Goal: Task Accomplishment & Management: Manage account settings

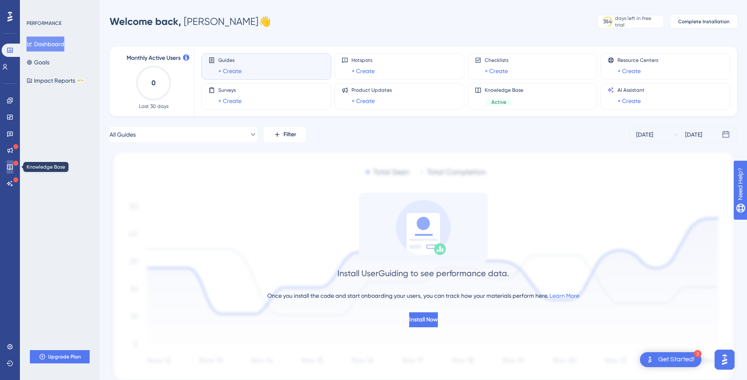
click at [7, 168] on link at bounding box center [10, 166] width 7 height 13
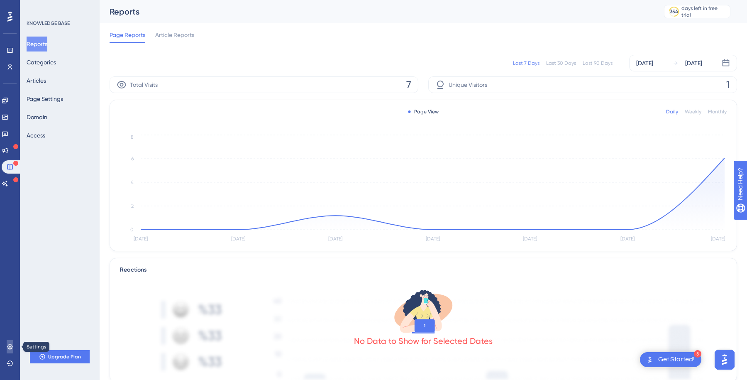
click at [7, 349] on icon at bounding box center [10, 346] width 7 height 7
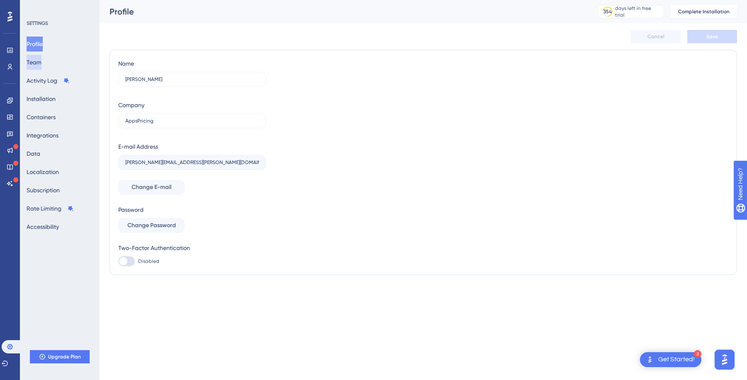
click at [42, 62] on button "Team" at bounding box center [34, 62] width 15 height 15
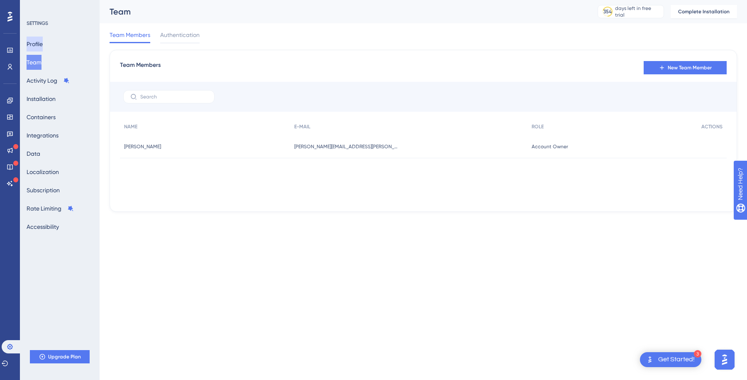
click at [43, 44] on button "Profile" at bounding box center [35, 44] width 16 height 15
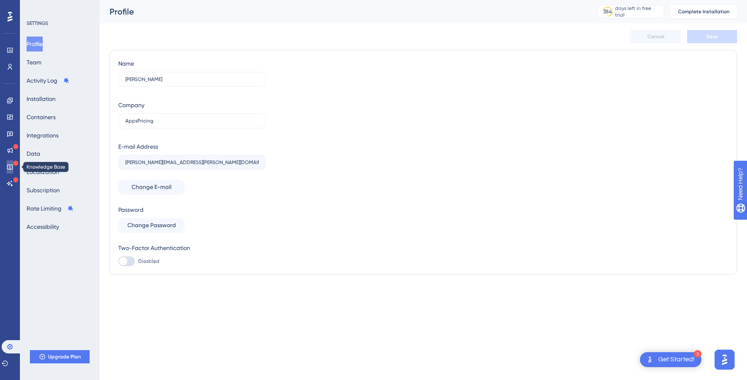
click at [9, 160] on link at bounding box center [10, 166] width 7 height 13
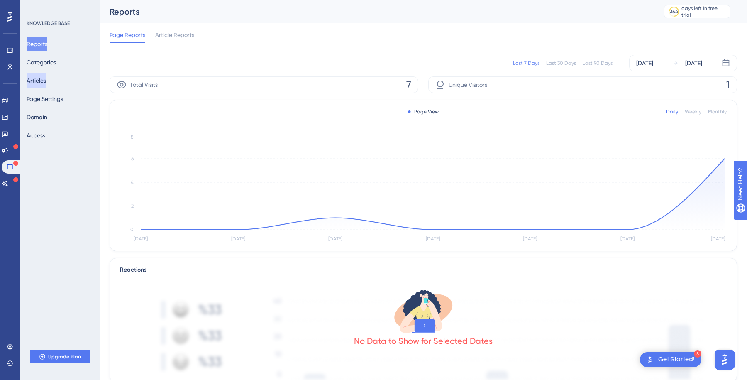
click at [45, 81] on button "Articles" at bounding box center [37, 80] width 20 height 15
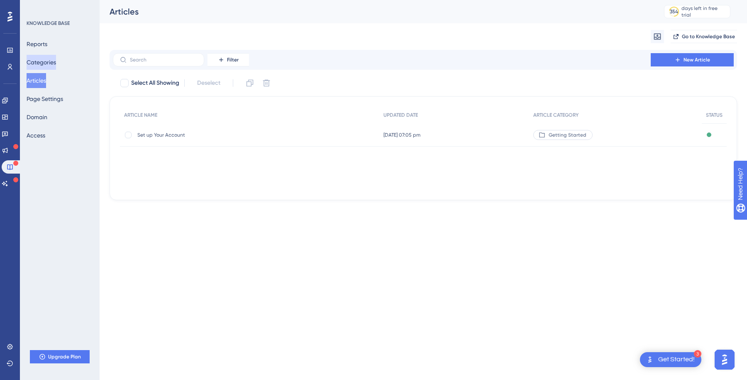
click at [46, 56] on button "Categories" at bounding box center [41, 62] width 29 height 15
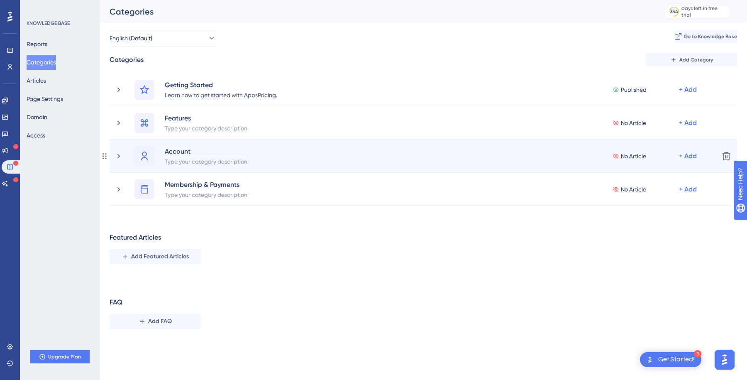
click at [194, 151] on div "Account" at bounding box center [206, 151] width 85 height 10
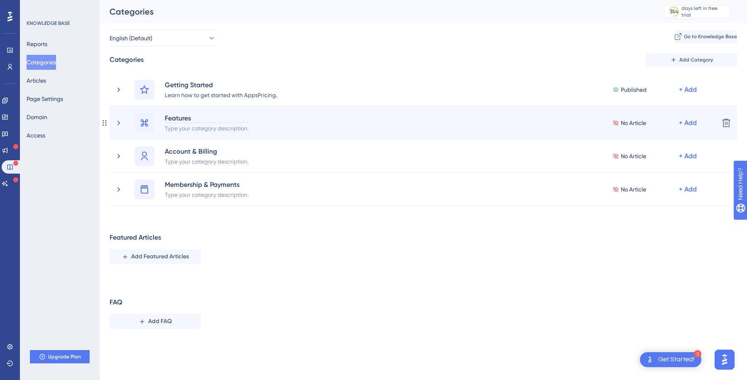
click at [181, 118] on div "Features" at bounding box center [206, 118] width 85 height 10
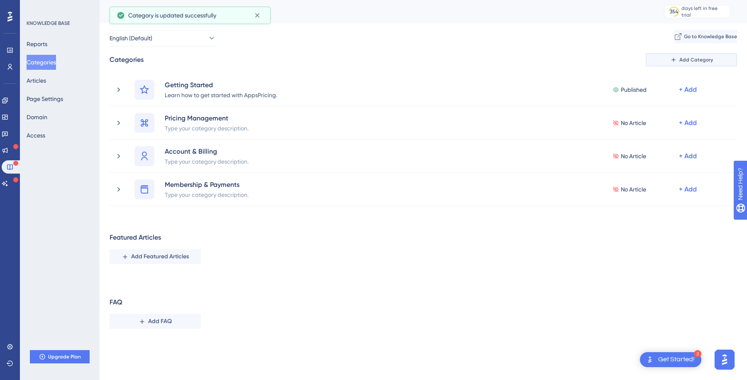
click at [687, 60] on span "Add Category" at bounding box center [697, 59] width 34 height 7
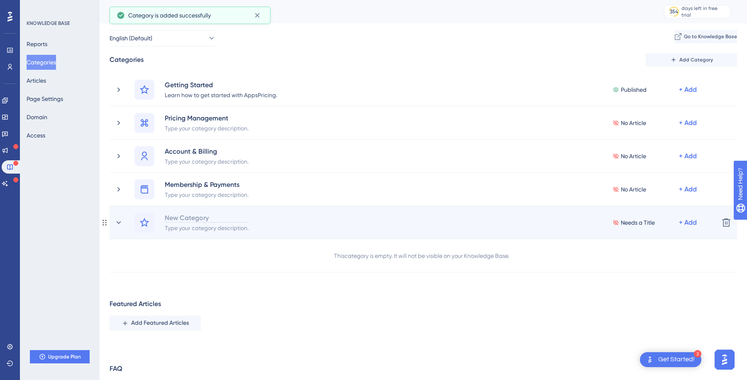
click at [193, 217] on div "New Category" at bounding box center [206, 218] width 85 height 10
click at [145, 224] on icon at bounding box center [144, 223] width 10 height 10
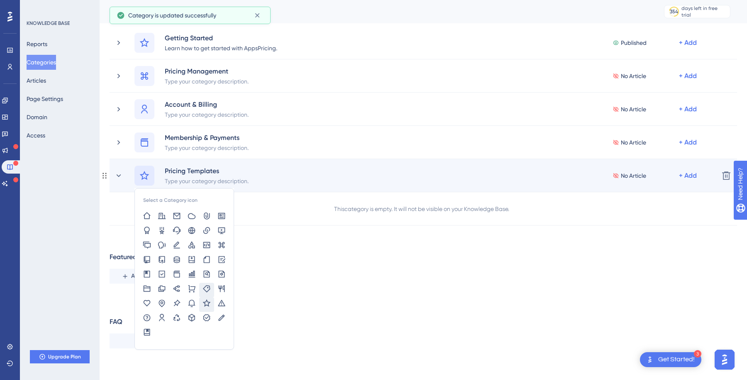
scroll to position [49, 0]
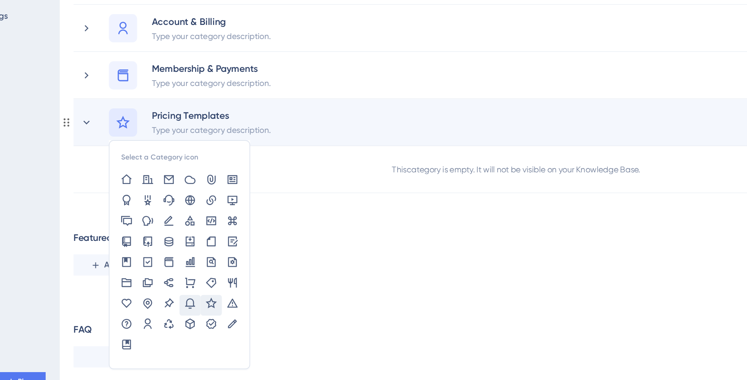
click at [196, 297] on icon at bounding box center [192, 301] width 8 height 8
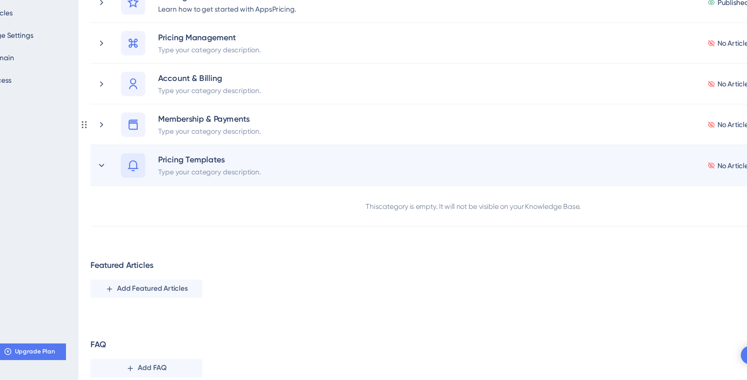
scroll to position [19, 0]
click at [148, 203] on icon at bounding box center [144, 204] width 10 height 10
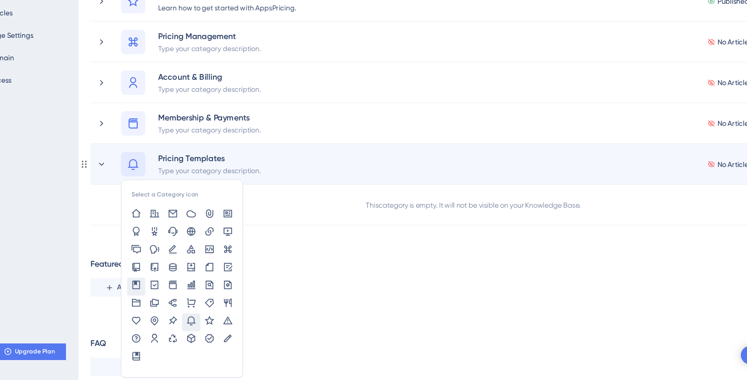
click at [146, 303] on icon at bounding box center [147, 302] width 8 height 8
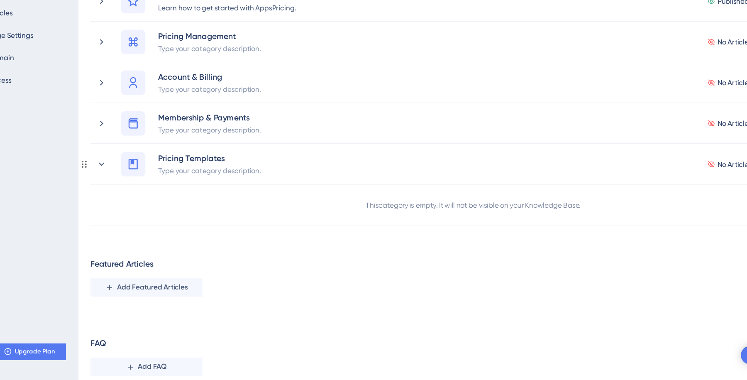
scroll to position [18, 0]
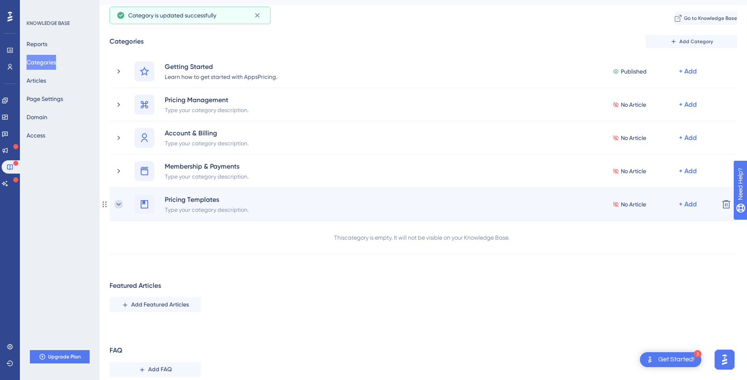
click at [120, 203] on icon at bounding box center [119, 204] width 5 height 2
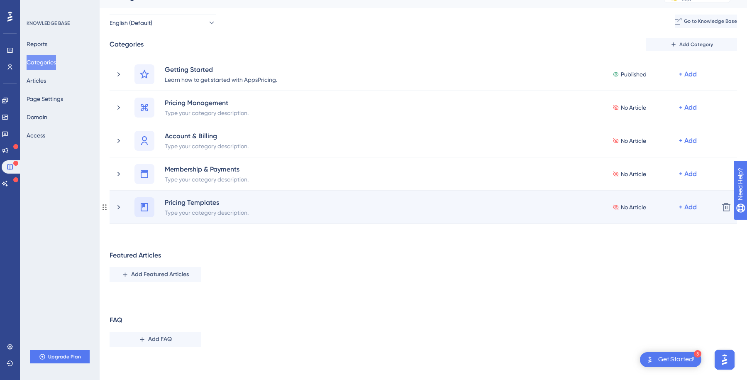
click at [143, 208] on icon at bounding box center [144, 207] width 10 height 10
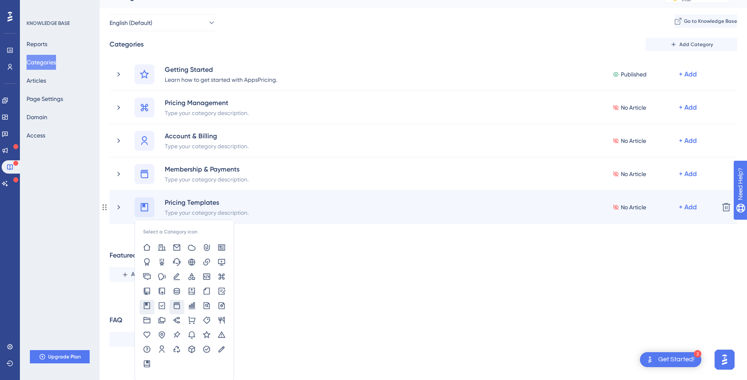
click at [174, 300] on div at bounding box center [176, 307] width 15 height 15
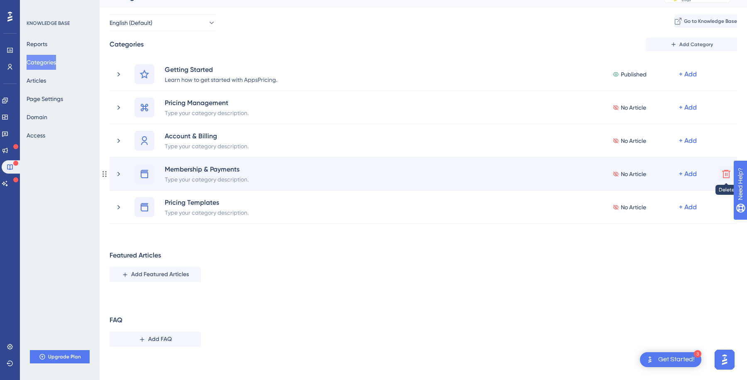
click at [726, 171] on icon at bounding box center [726, 174] width 8 height 8
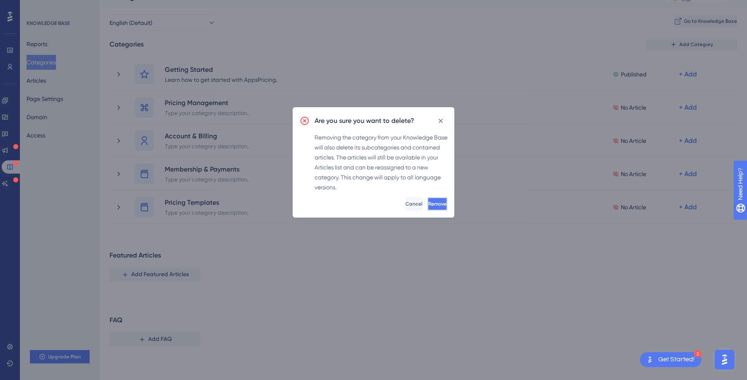
click at [428, 204] on span "Remove" at bounding box center [437, 204] width 18 height 7
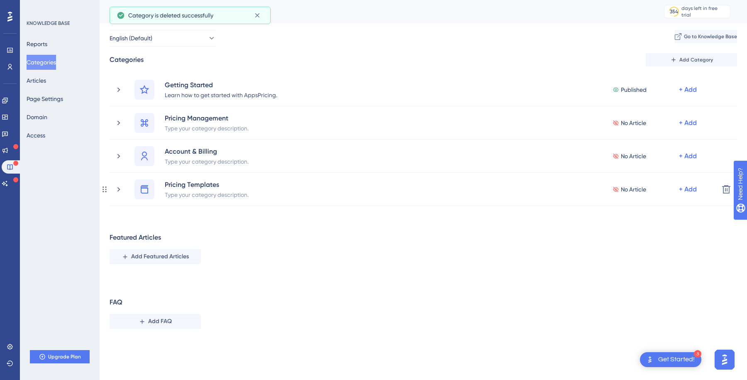
scroll to position [0, 0]
drag, startPoint x: 105, startPoint y: 188, endPoint x: 320, endPoint y: 1, distance: 284.9
click at [694, 62] on span "Add Category" at bounding box center [697, 59] width 34 height 7
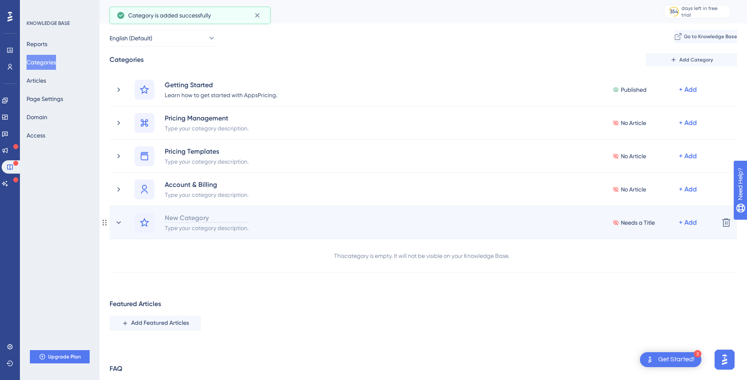
click at [205, 219] on div "New Category" at bounding box center [206, 218] width 85 height 10
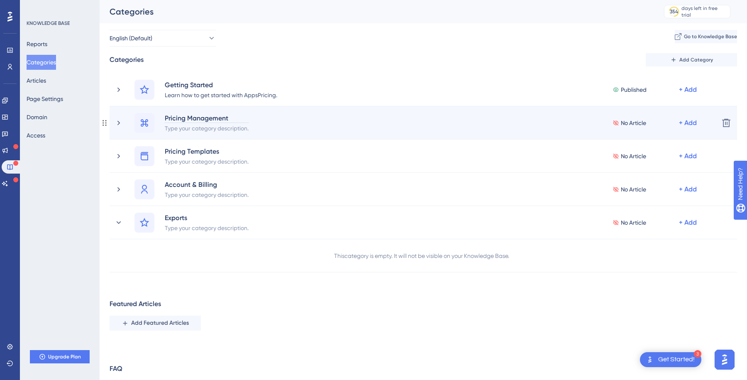
click at [187, 118] on div "Pricing Management" at bounding box center [206, 118] width 85 height 10
click at [182, 117] on div "Pricing Management" at bounding box center [206, 118] width 85 height 10
click at [173, 117] on div "Pricing Management" at bounding box center [206, 118] width 85 height 10
click at [147, 114] on div at bounding box center [145, 123] width 20 height 20
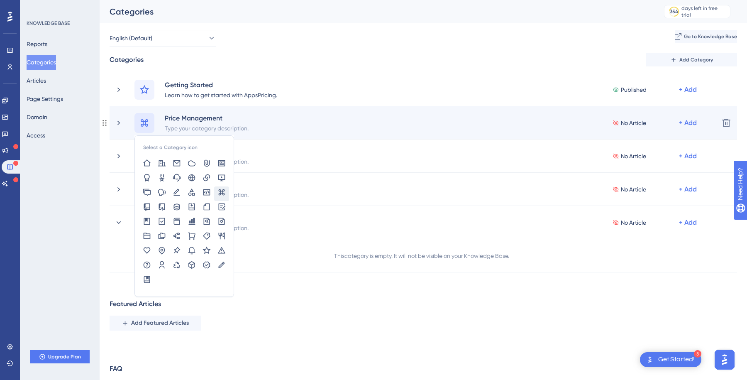
click at [143, 120] on icon at bounding box center [144, 122] width 7 height 7
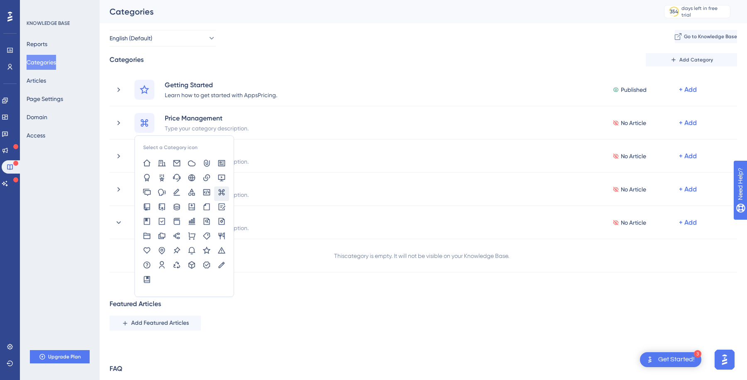
click at [267, 46] on div "English (Default) Go to Knowledge Base" at bounding box center [424, 38] width 628 height 17
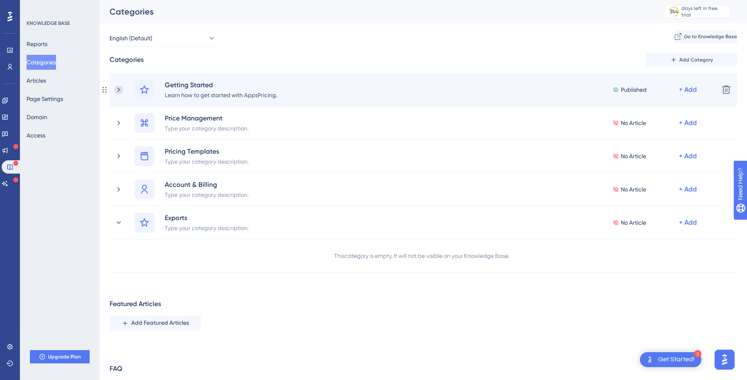
click at [117, 90] on icon at bounding box center [119, 90] width 8 height 8
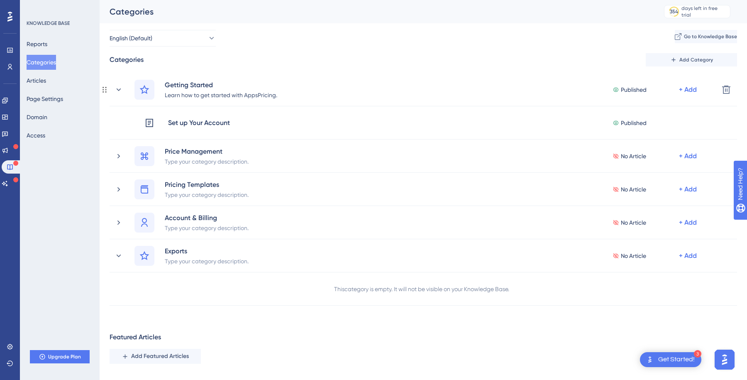
click at [117, 90] on icon at bounding box center [119, 90] width 8 height 8
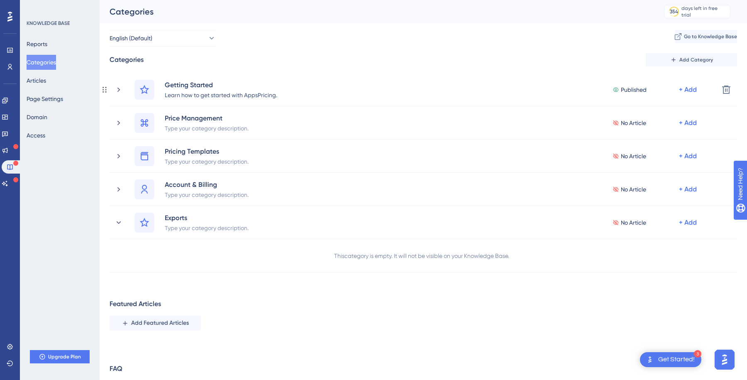
click at [117, 90] on icon at bounding box center [119, 90] width 8 height 8
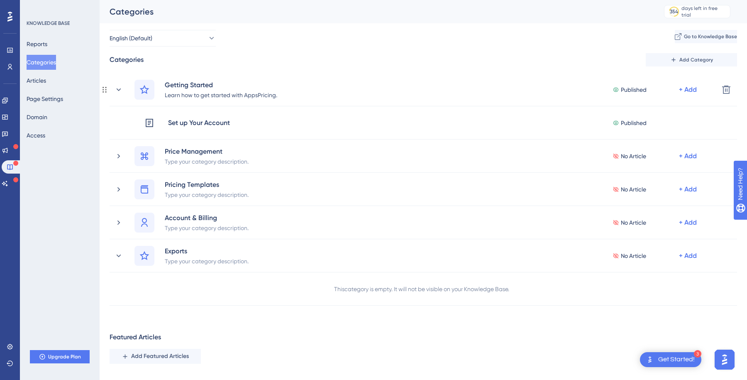
click at [117, 90] on icon at bounding box center [119, 90] width 8 height 8
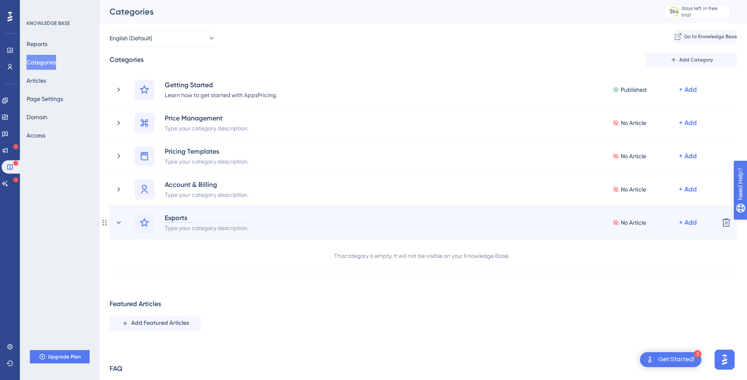
click at [185, 221] on div "Exports" at bounding box center [206, 218] width 85 height 10
click at [191, 218] on div "Exports" at bounding box center [206, 218] width 85 height 10
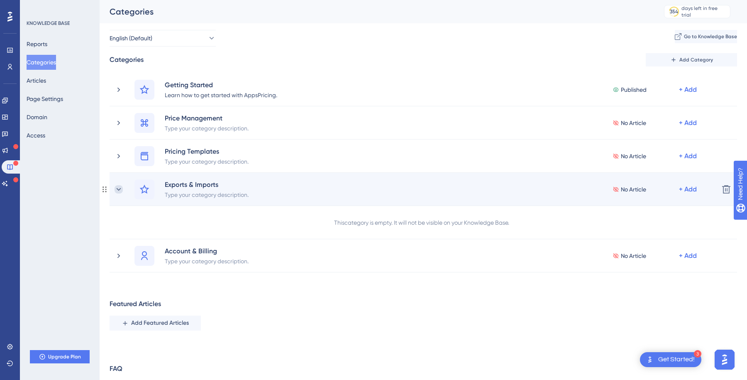
click at [117, 190] on icon at bounding box center [119, 189] width 8 height 8
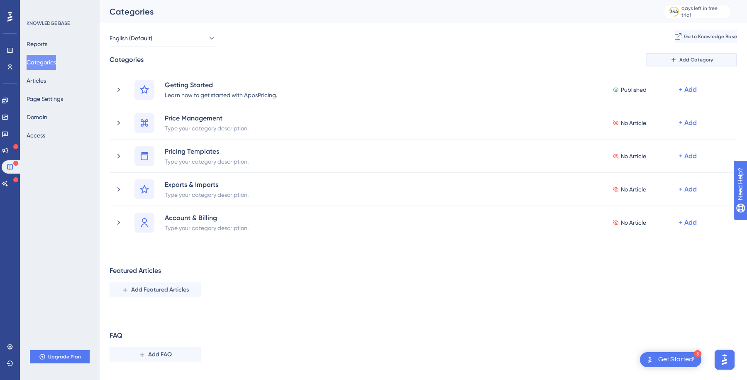
click at [682, 56] on button "Add Category" at bounding box center [691, 59] width 91 height 13
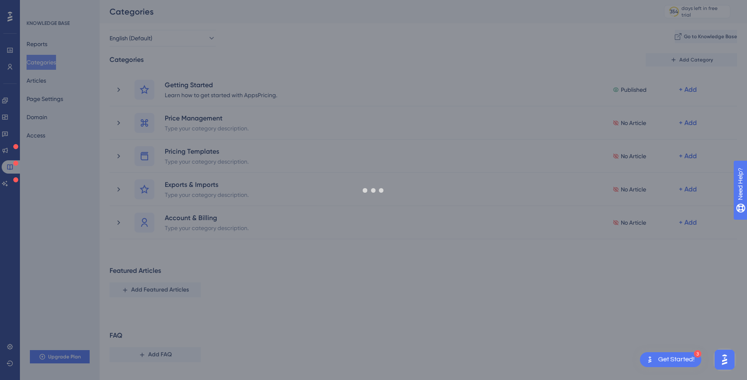
scroll to position [15, 0]
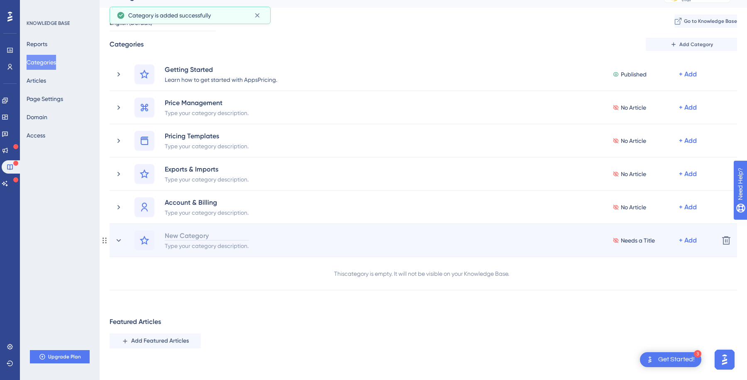
click at [193, 235] on div "New Category" at bounding box center [206, 235] width 85 height 10
click at [143, 240] on icon at bounding box center [144, 240] width 10 height 10
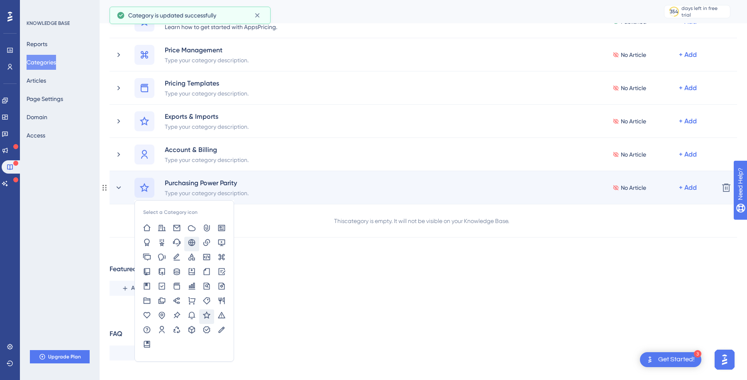
scroll to position [68, 0]
click at [197, 239] on div at bounding box center [191, 243] width 15 height 15
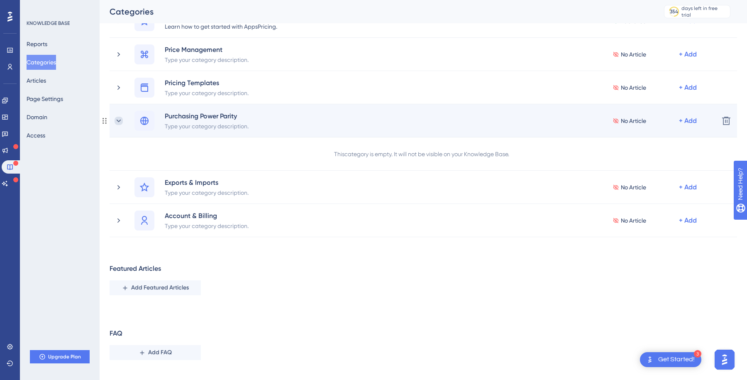
click at [117, 118] on icon at bounding box center [119, 121] width 8 height 8
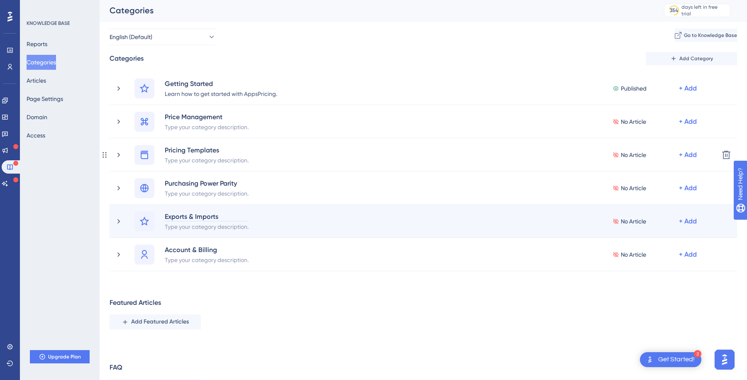
scroll to position [0, 0]
